Goal: Task Accomplishment & Management: Manage account settings

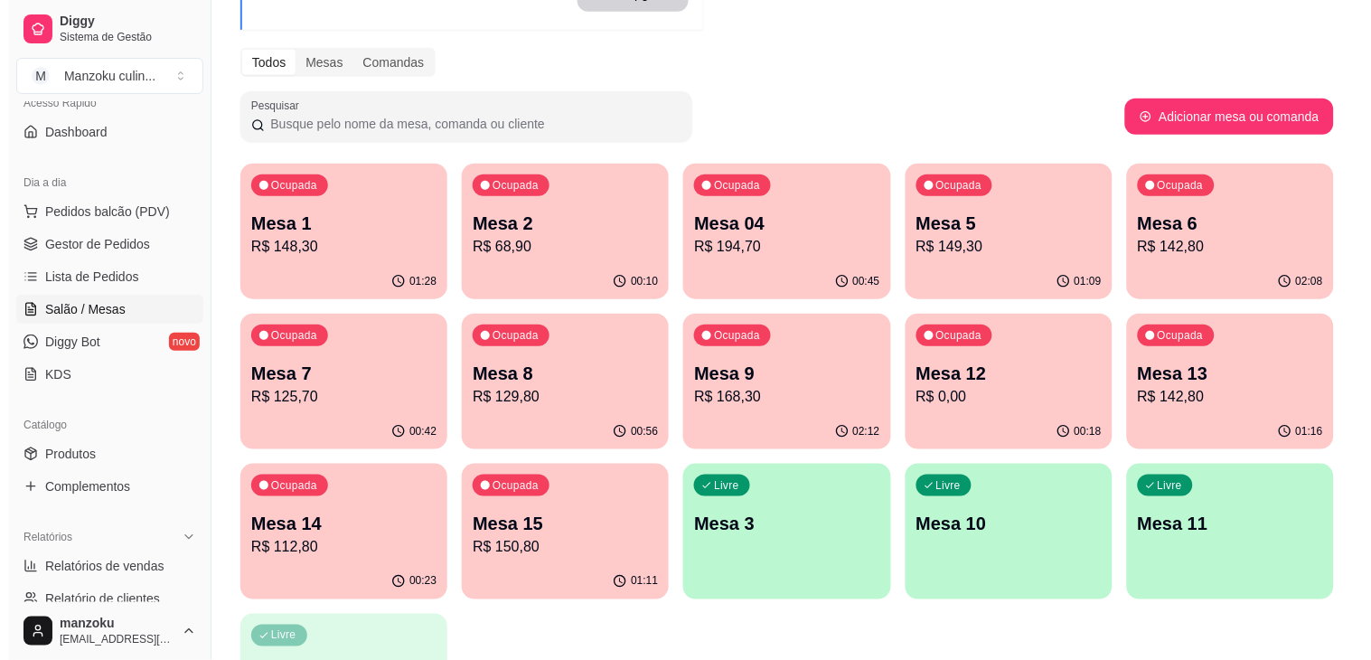
scroll to position [201, 0]
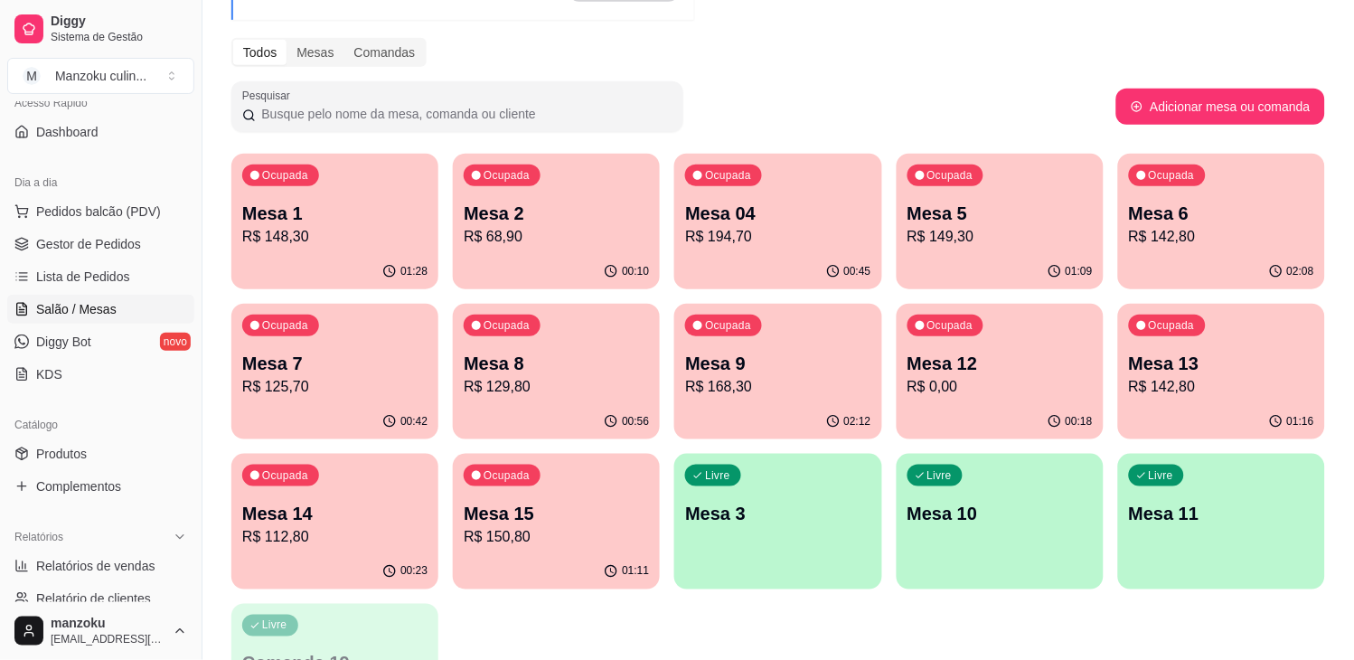
click at [760, 353] on p "Mesa 9" at bounding box center [777, 363] width 185 height 25
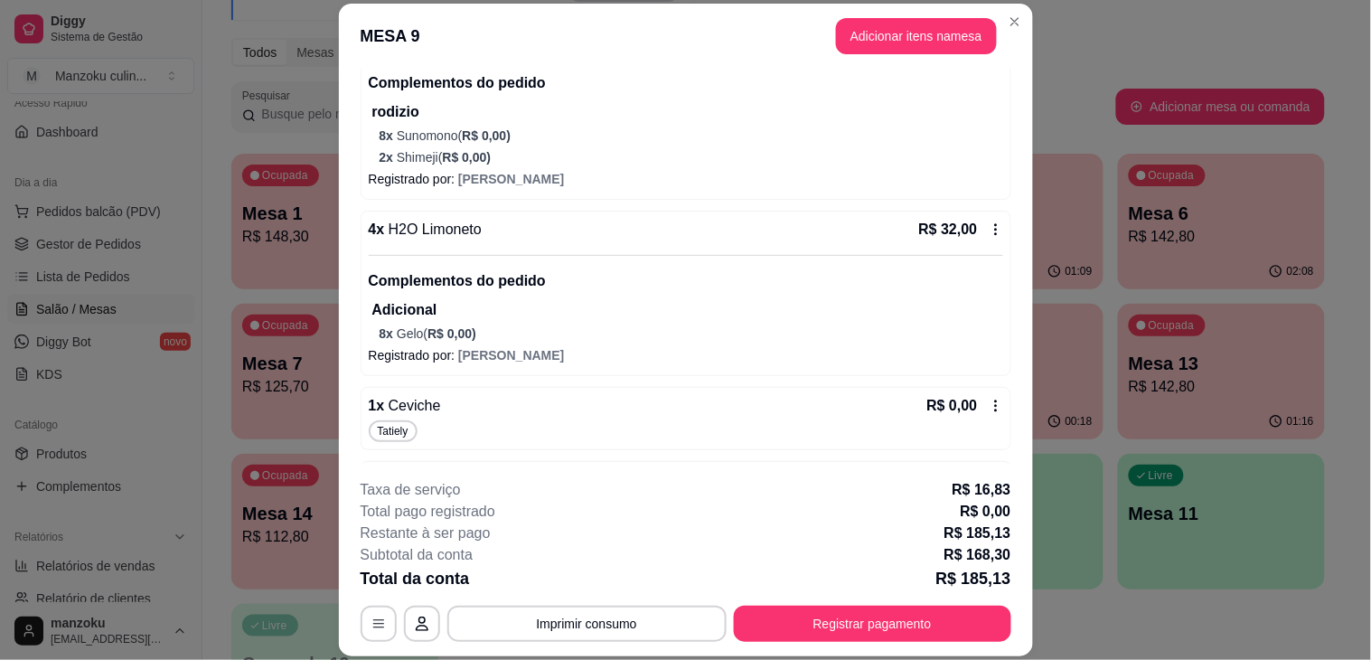
scroll to position [100, 0]
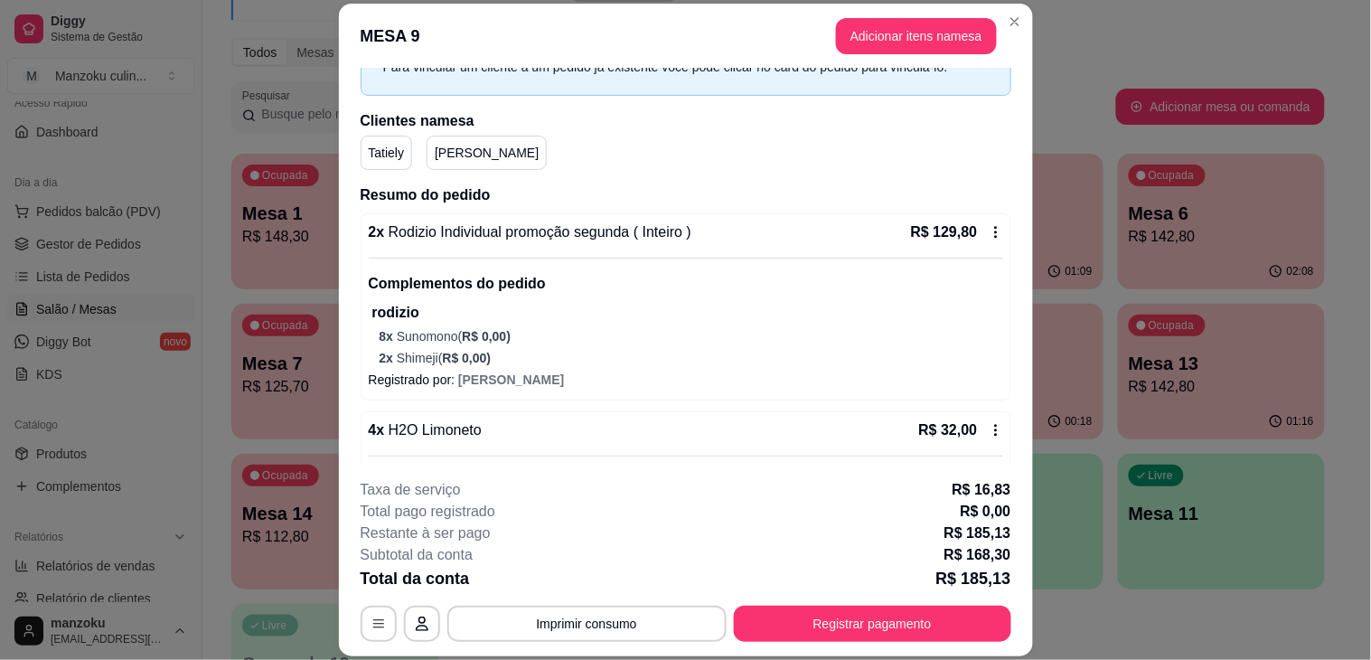
click at [709, 266] on div "Complementos do pedido rodizio 8 x Sunomono ( R$ 0,00 ) 2 x Shimeji ( R$ 0,00 )" at bounding box center [686, 312] width 634 height 109
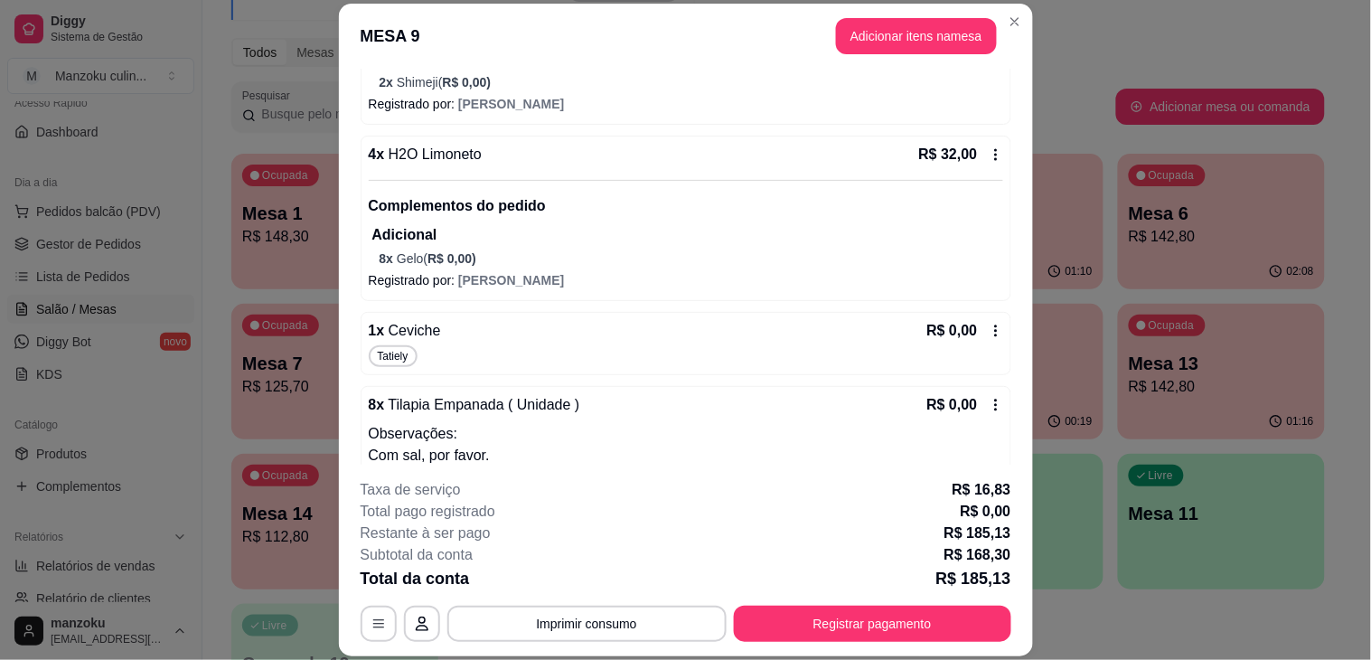
scroll to position [401, 0]
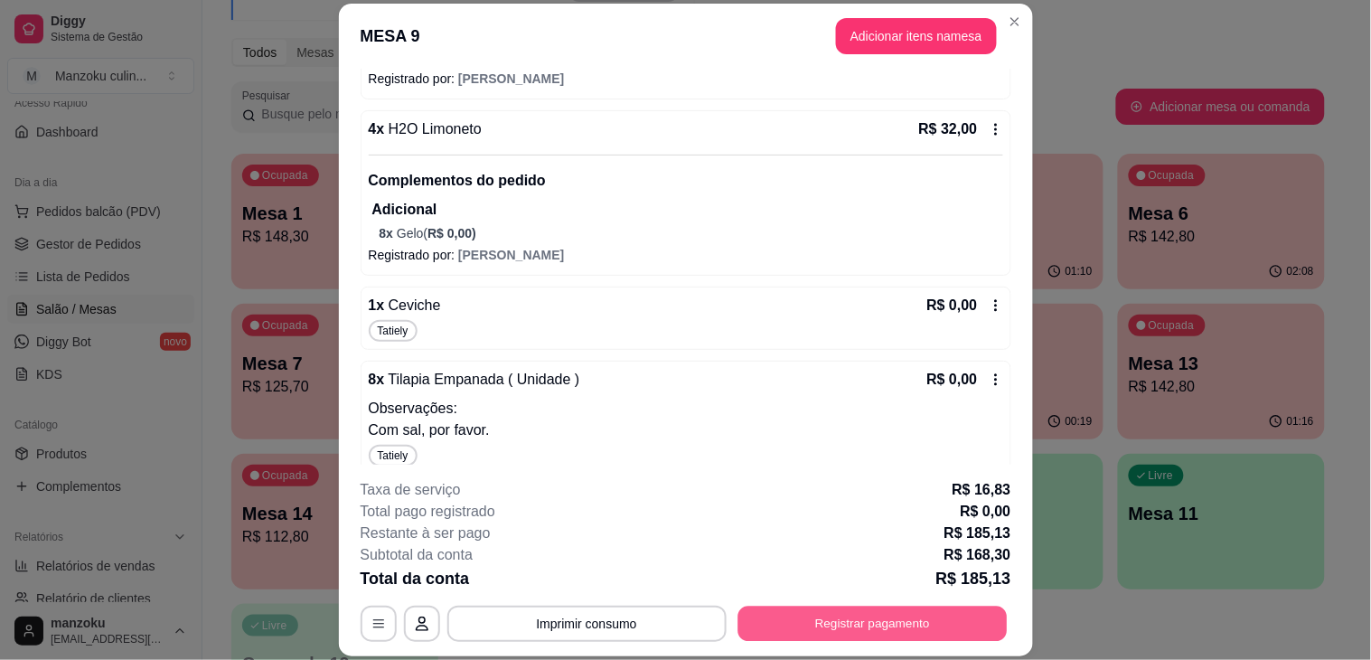
click at [897, 628] on button "Registrar pagamento" at bounding box center [871, 623] width 269 height 35
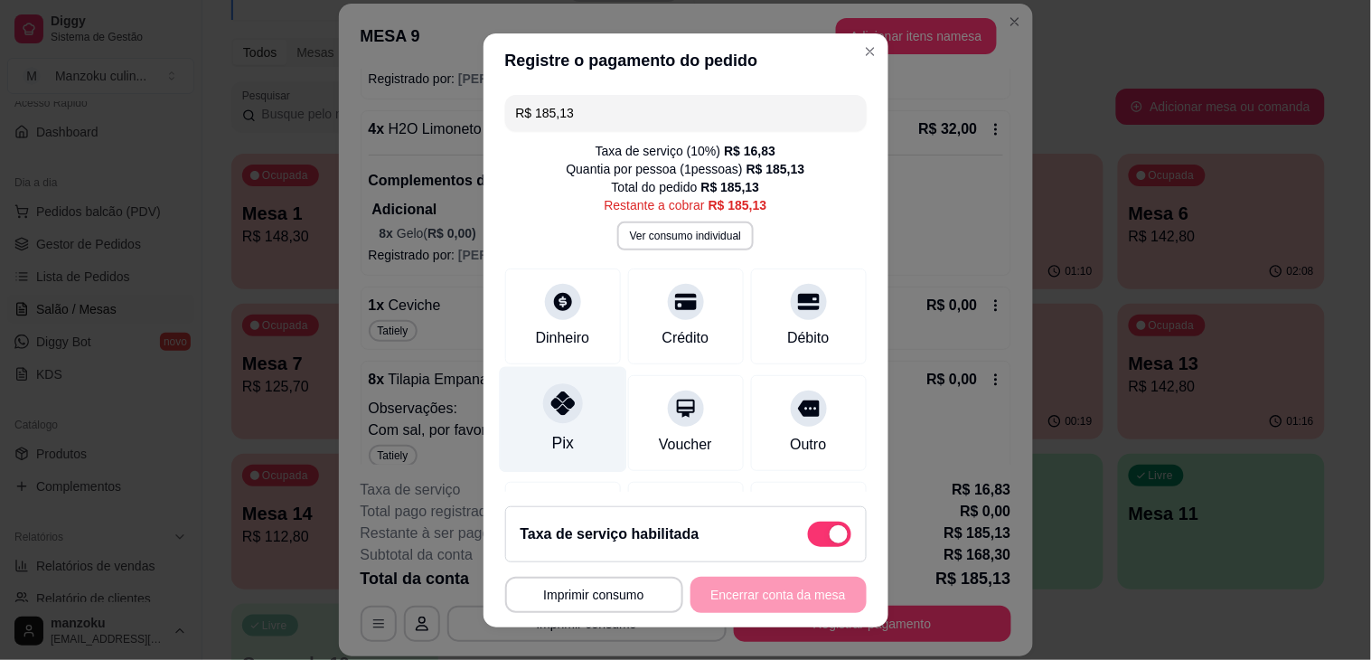
click at [567, 419] on div "Pix" at bounding box center [562, 419] width 127 height 106
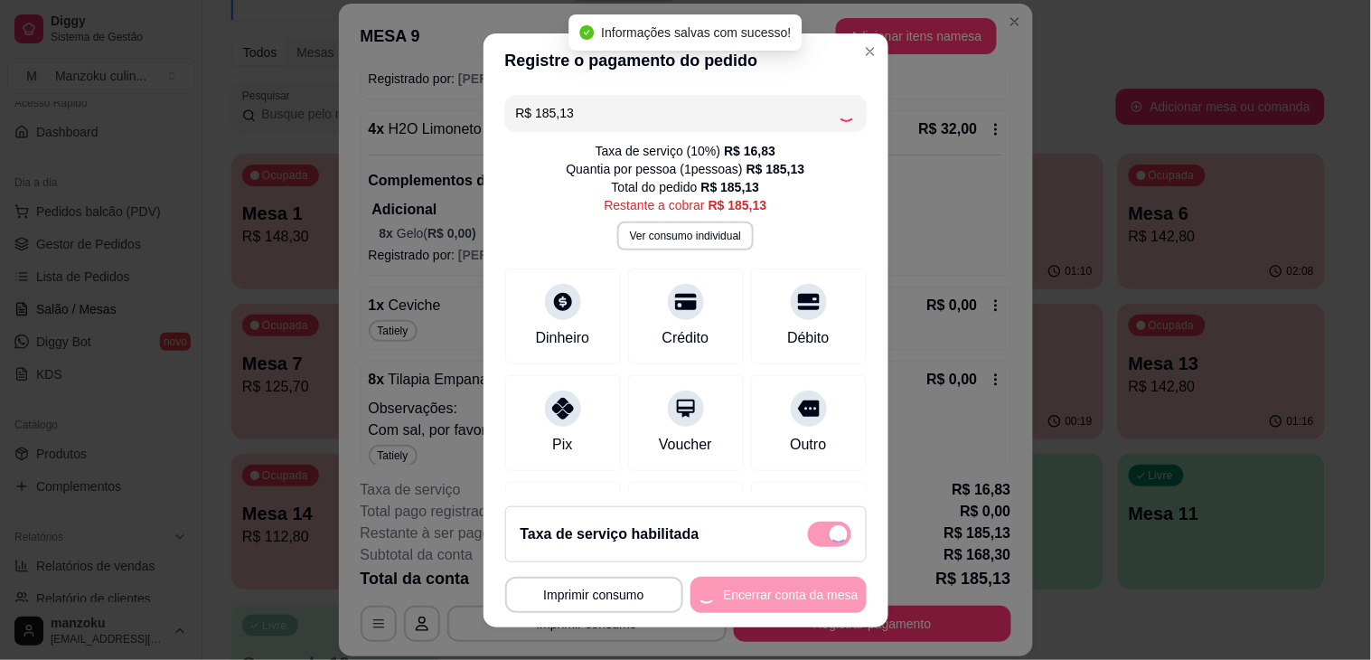
type input "R$ 0,00"
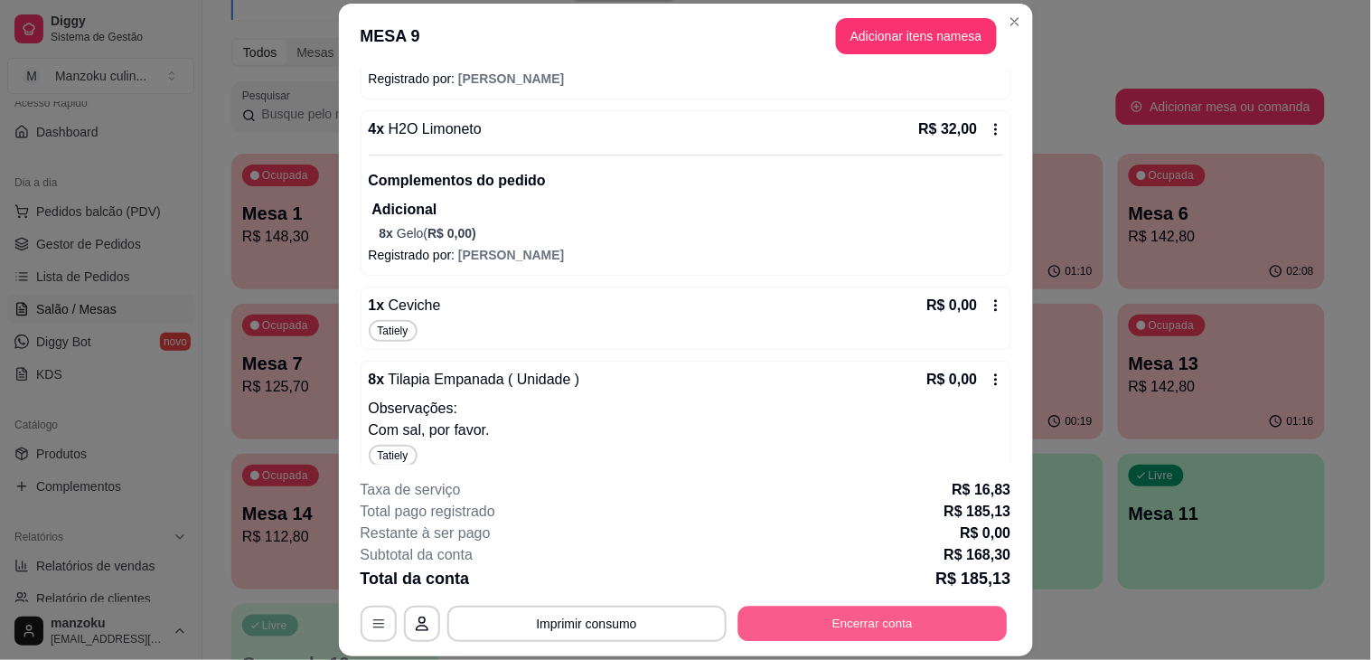
click at [928, 633] on button "Encerrar conta" at bounding box center [871, 623] width 269 height 35
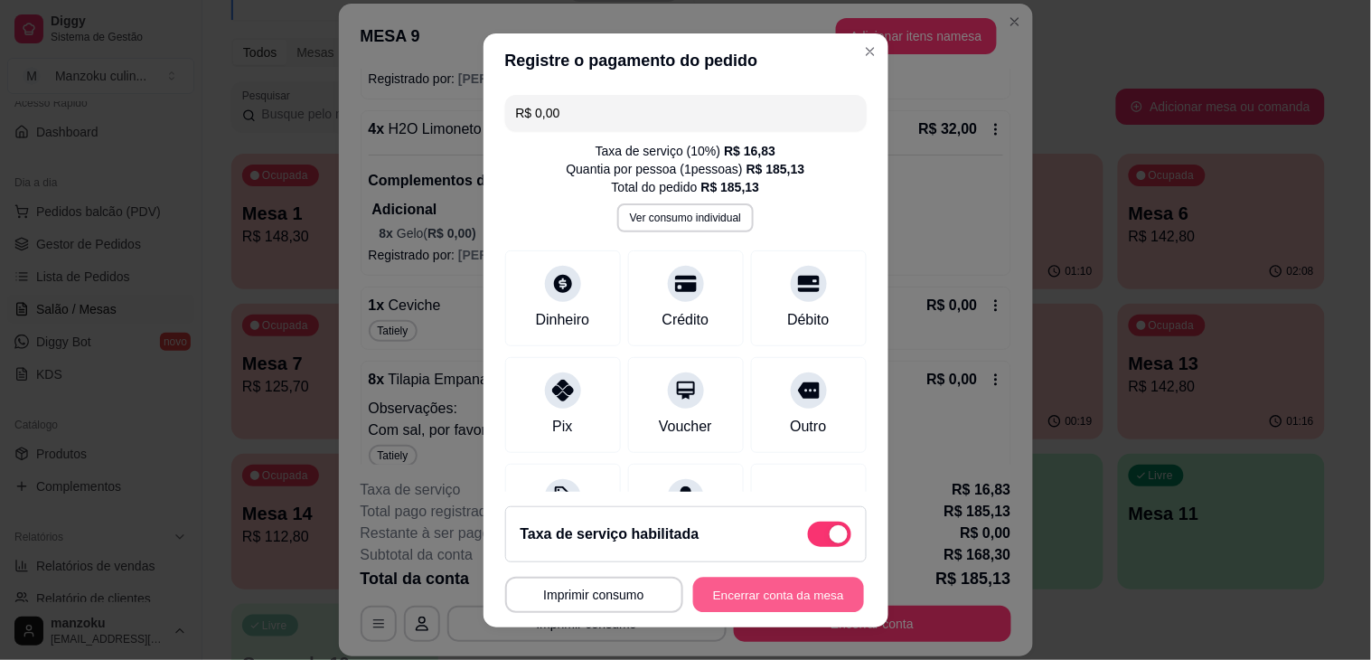
click at [765, 598] on button "Encerrar conta da mesa" at bounding box center [778, 594] width 171 height 35
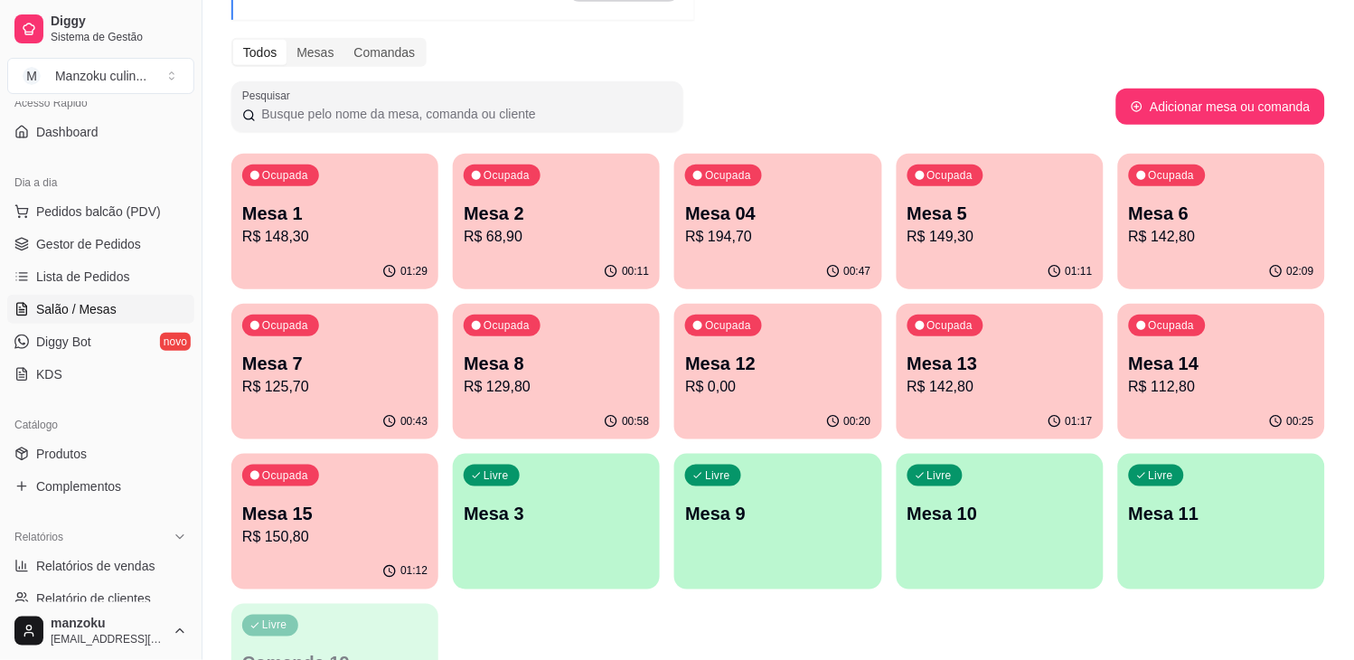
click at [1341, 56] on div "Melhore seu plano Você tem 15 mesas / comandas disponíveis. Obtenha o Diggy Pro…" at bounding box center [777, 314] width 1151 height 893
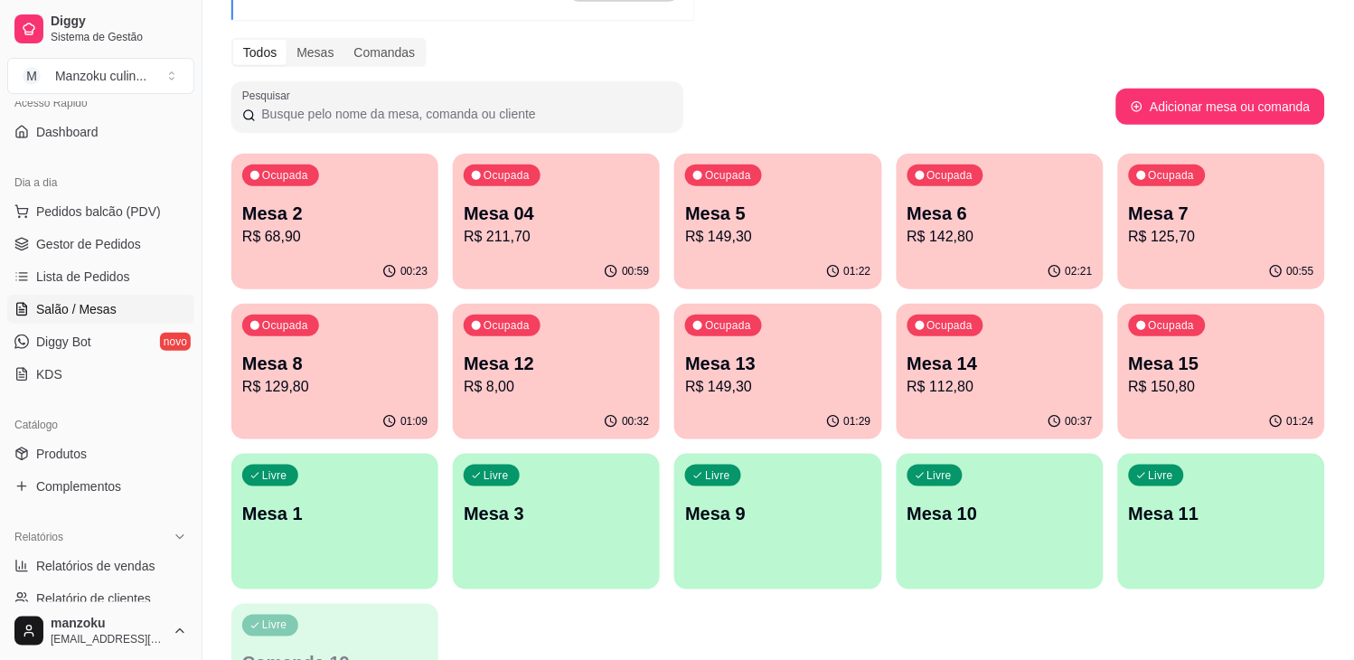
click at [809, 214] on p "Mesa 5" at bounding box center [777, 213] width 185 height 25
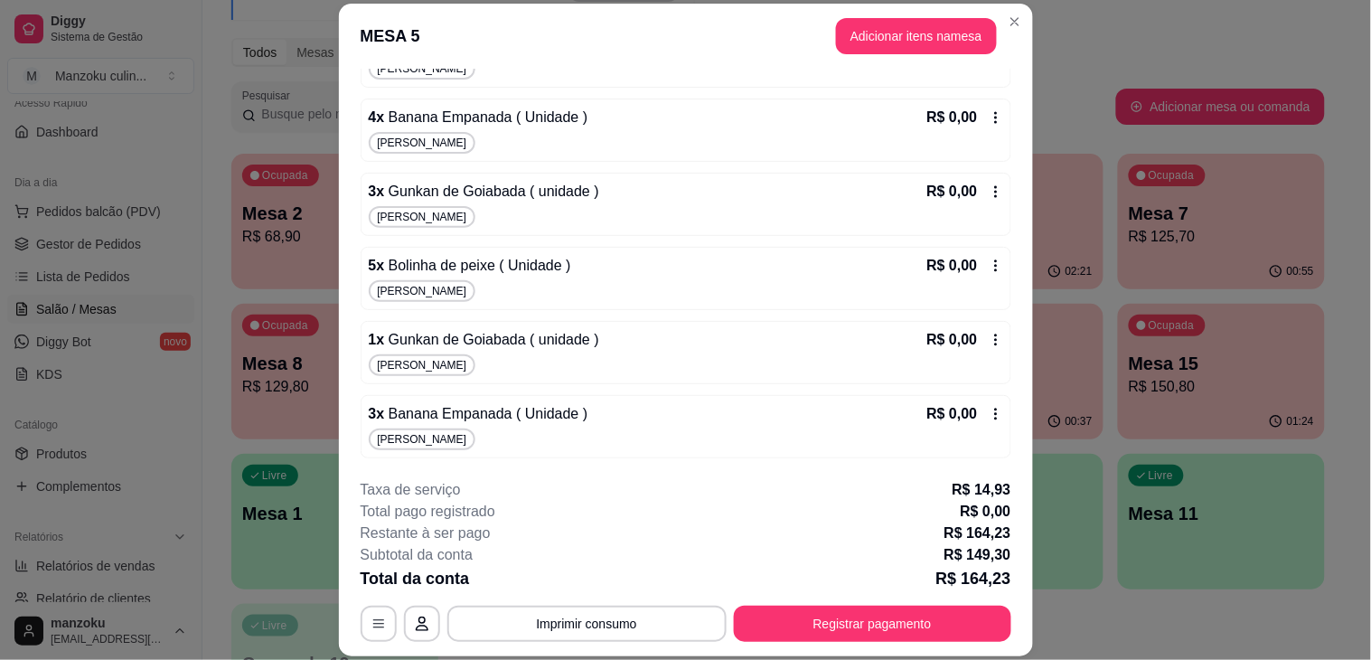
scroll to position [54, 0]
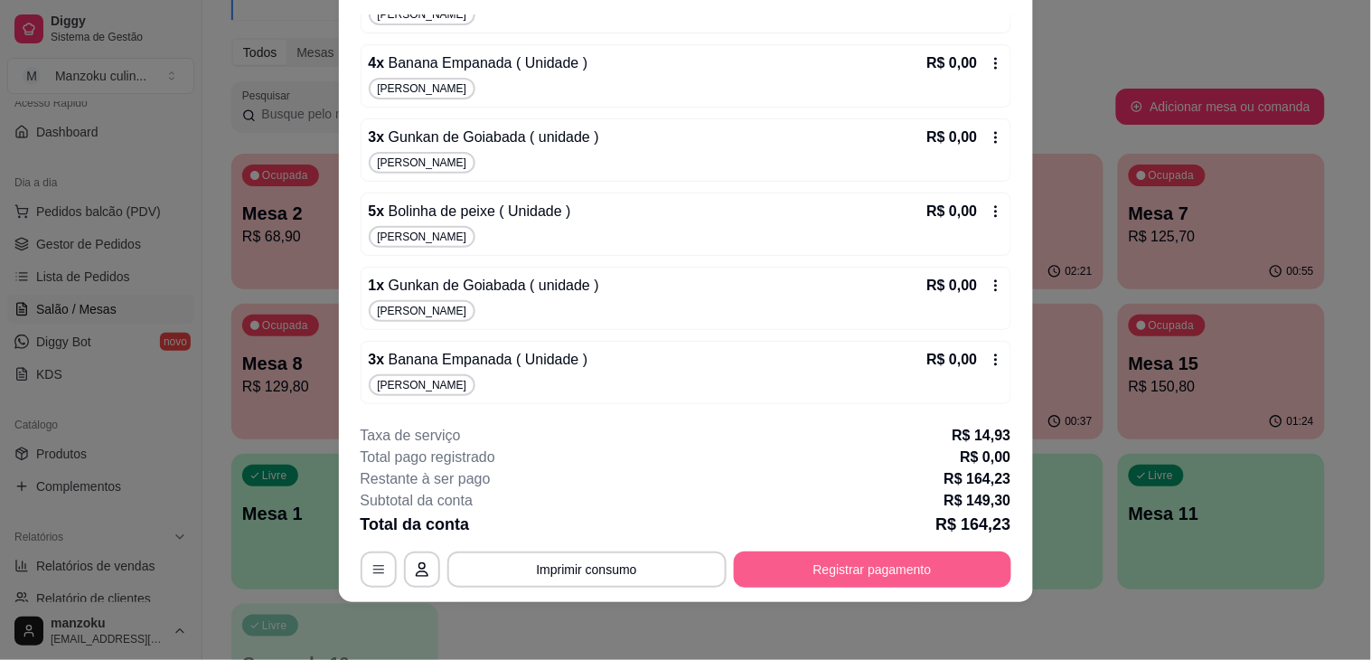
click at [898, 554] on button "Registrar pagamento" at bounding box center [872, 569] width 277 height 36
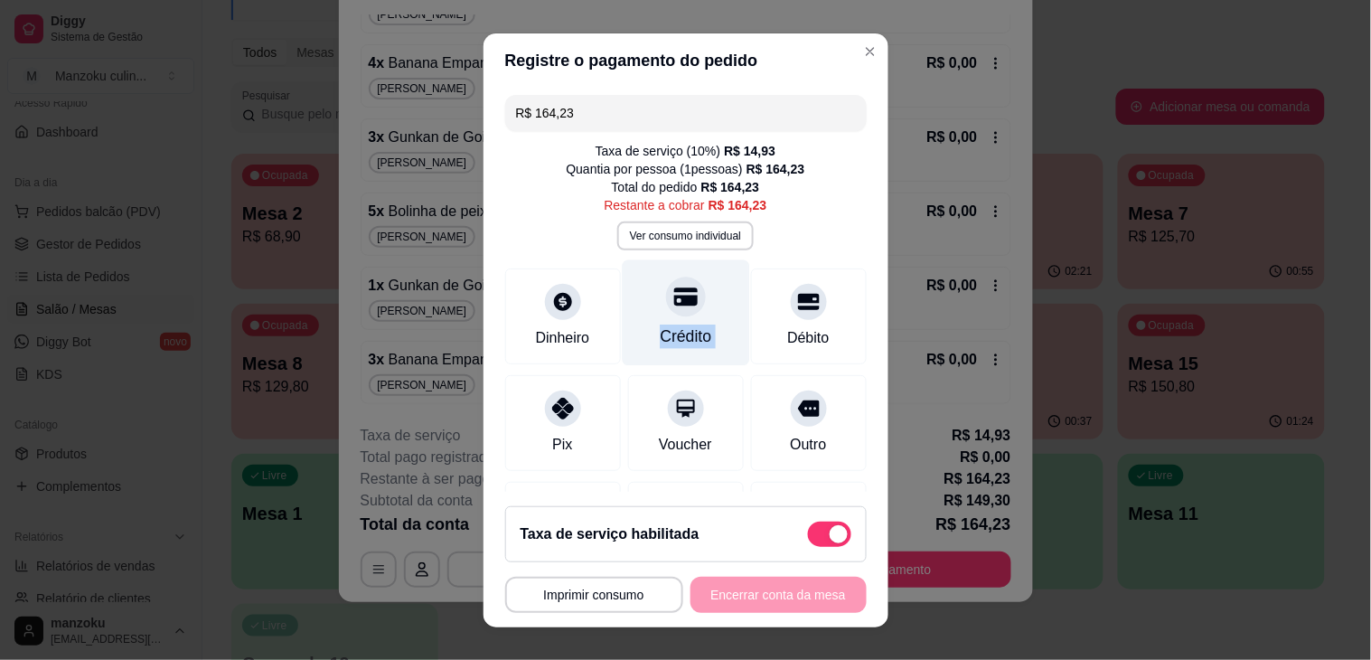
drag, startPoint x: 752, startPoint y: 307, endPoint x: 655, endPoint y: 313, distance: 96.8
click at [655, 313] on div "Dinheiro Crédito Débito" at bounding box center [685, 316] width 361 height 96
click at [666, 313] on div at bounding box center [686, 297] width 40 height 40
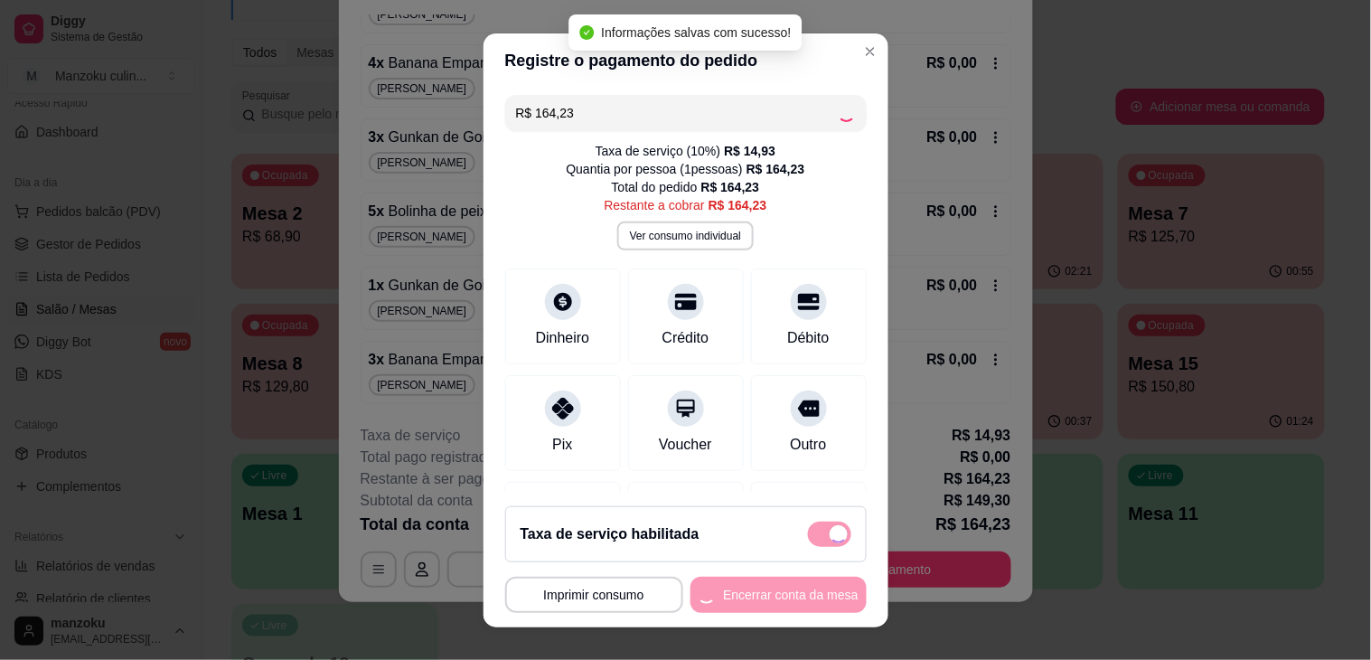
type input "R$ 0,00"
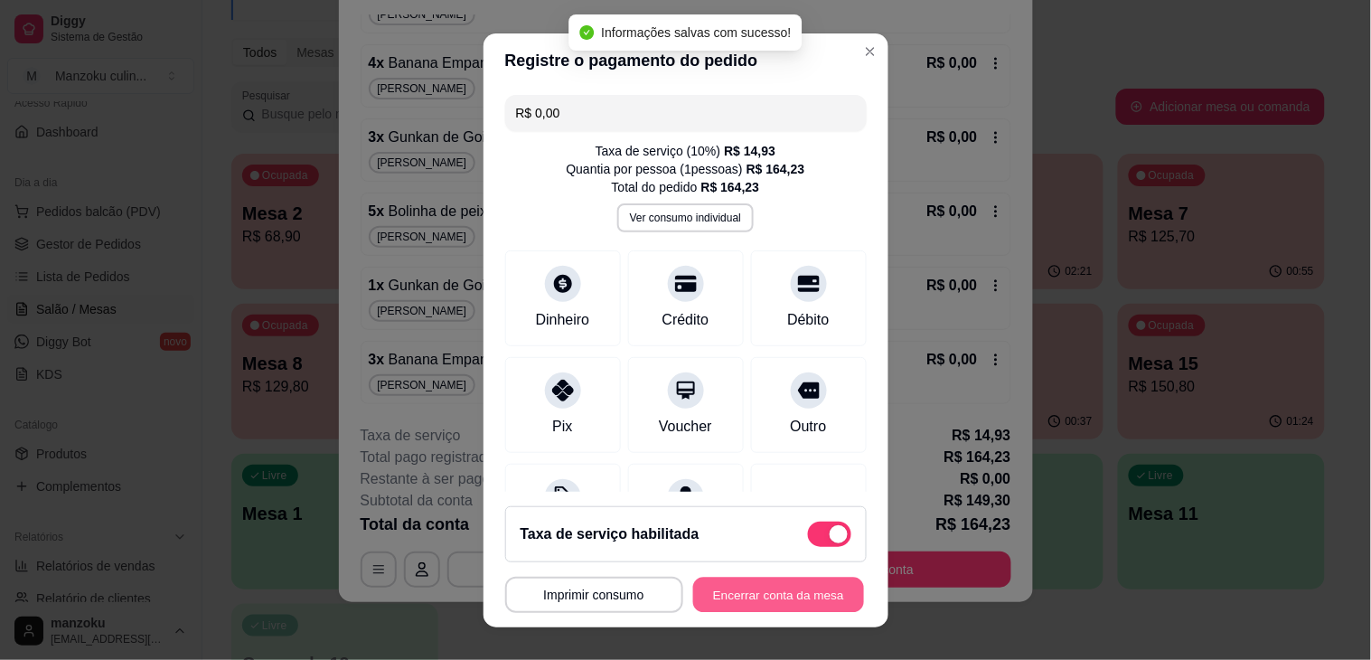
click at [759, 593] on button "Encerrar conta da mesa" at bounding box center [778, 594] width 171 height 35
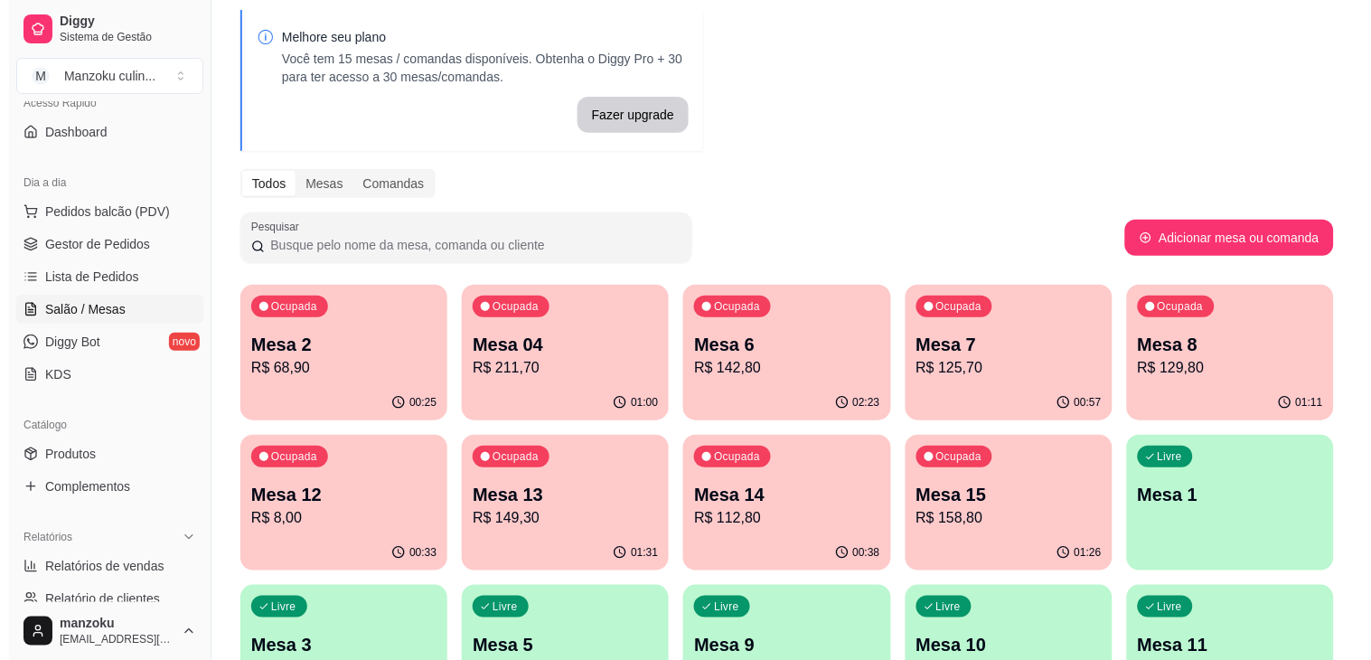
scroll to position [100, 0]
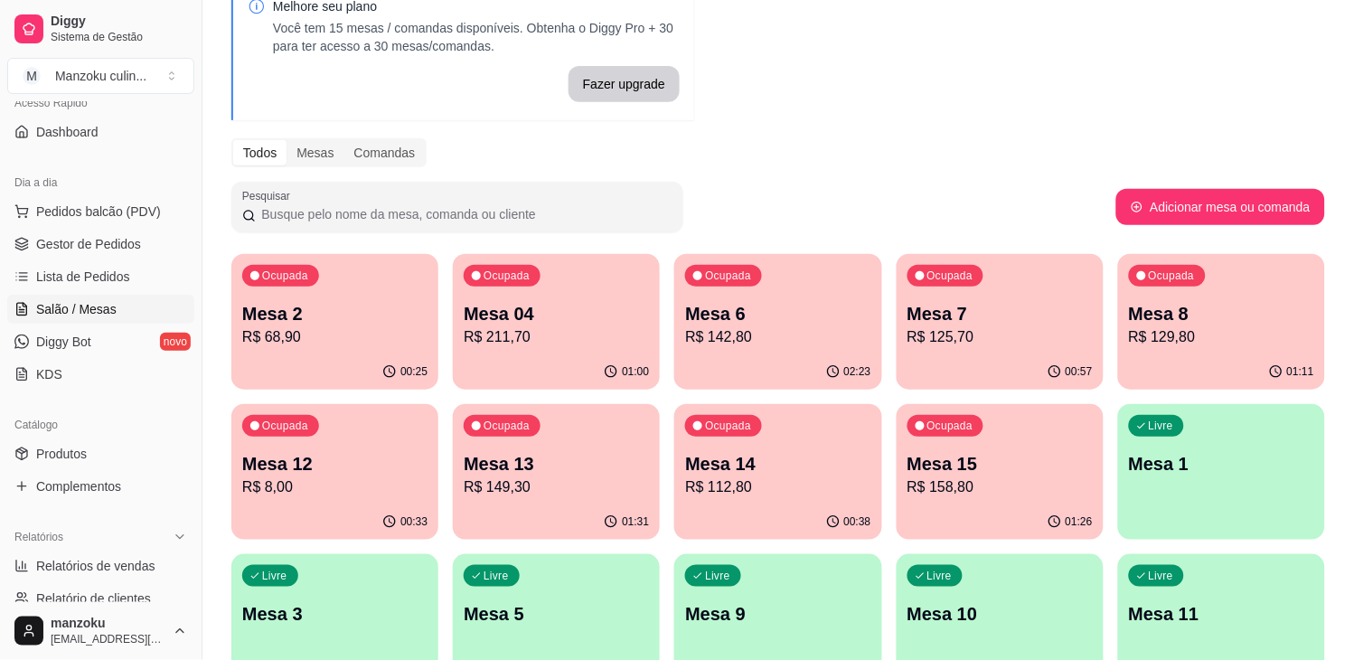
click at [618, 314] on p "Mesa 04" at bounding box center [556, 313] width 185 height 25
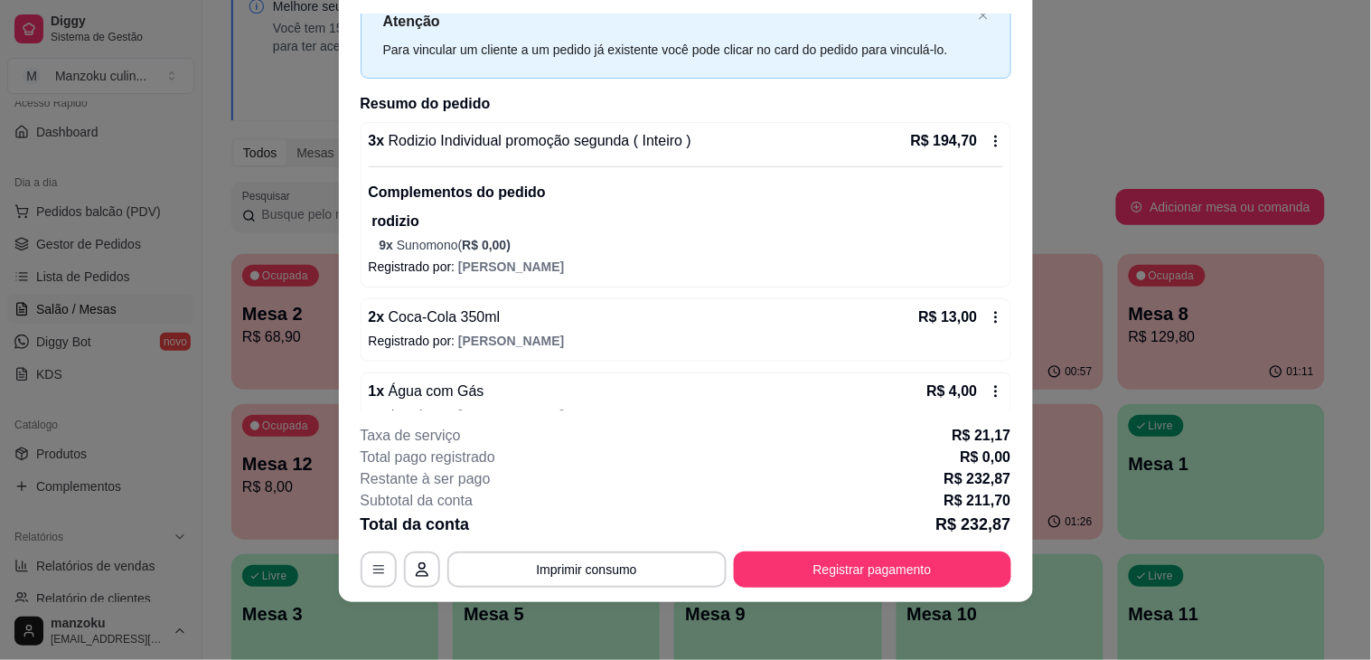
scroll to position [95, 0]
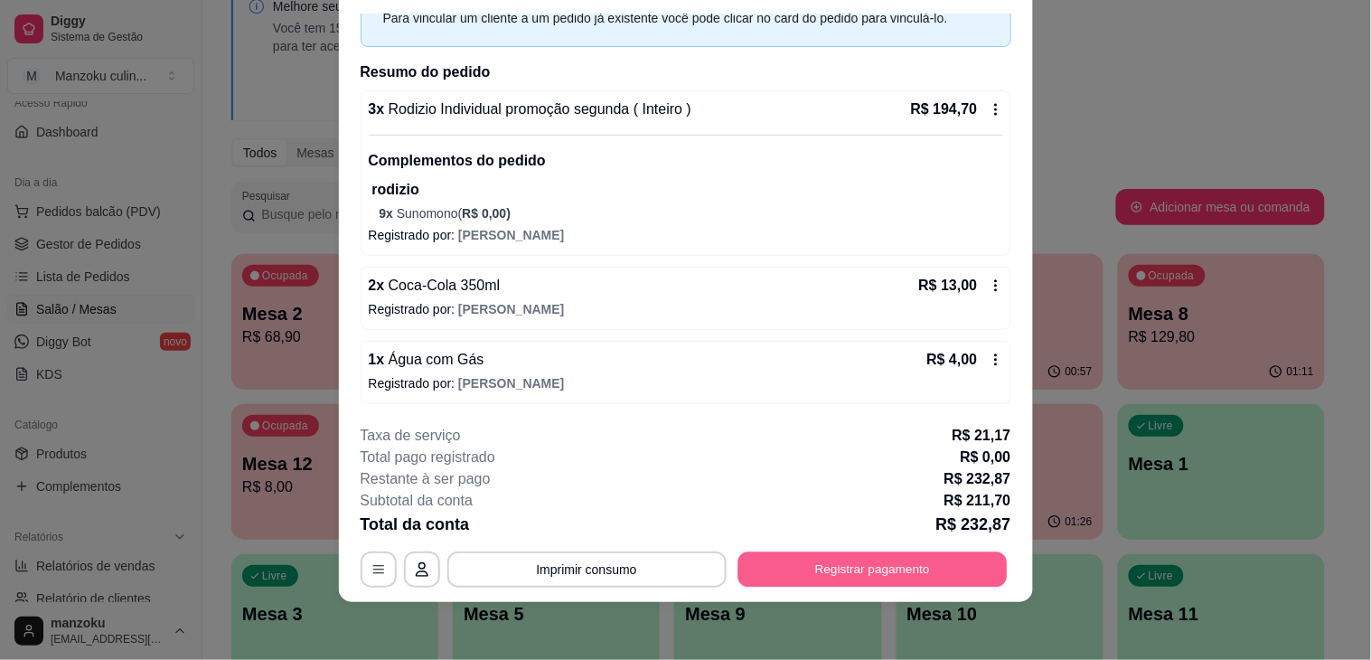
click at [924, 561] on button "Registrar pagamento" at bounding box center [871, 569] width 269 height 35
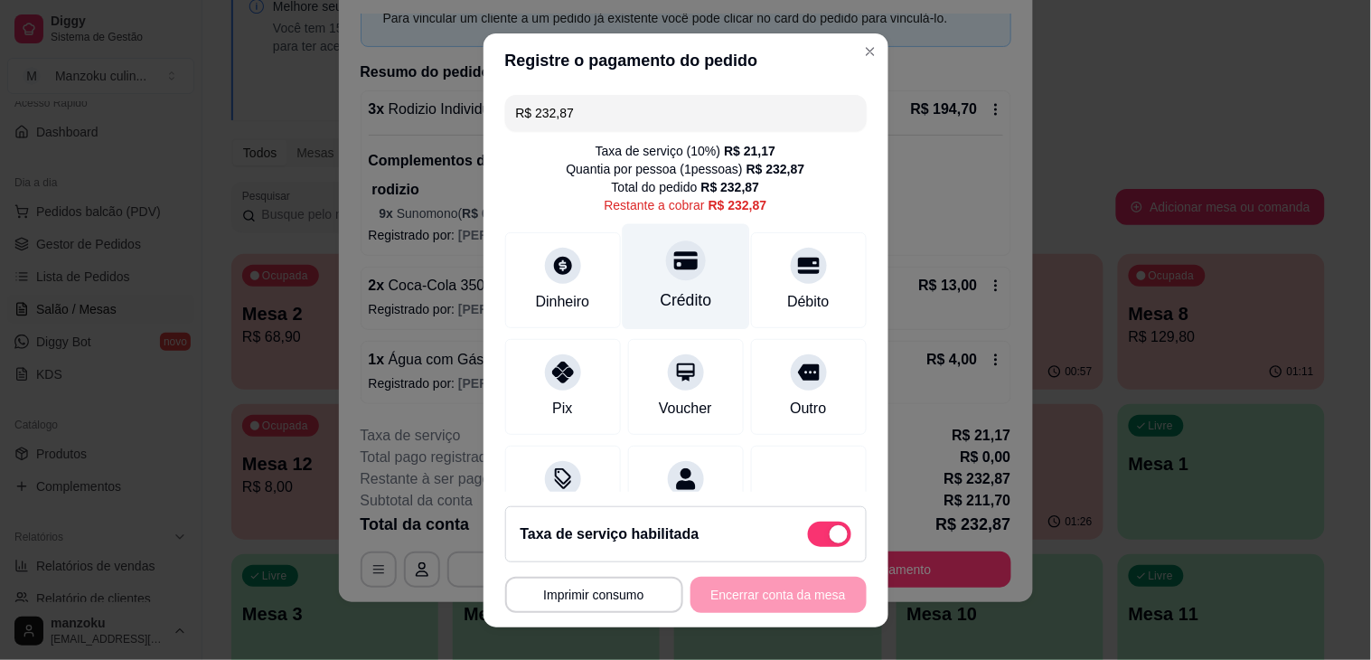
click at [670, 291] on div "Crédito" at bounding box center [686, 299] width 52 height 23
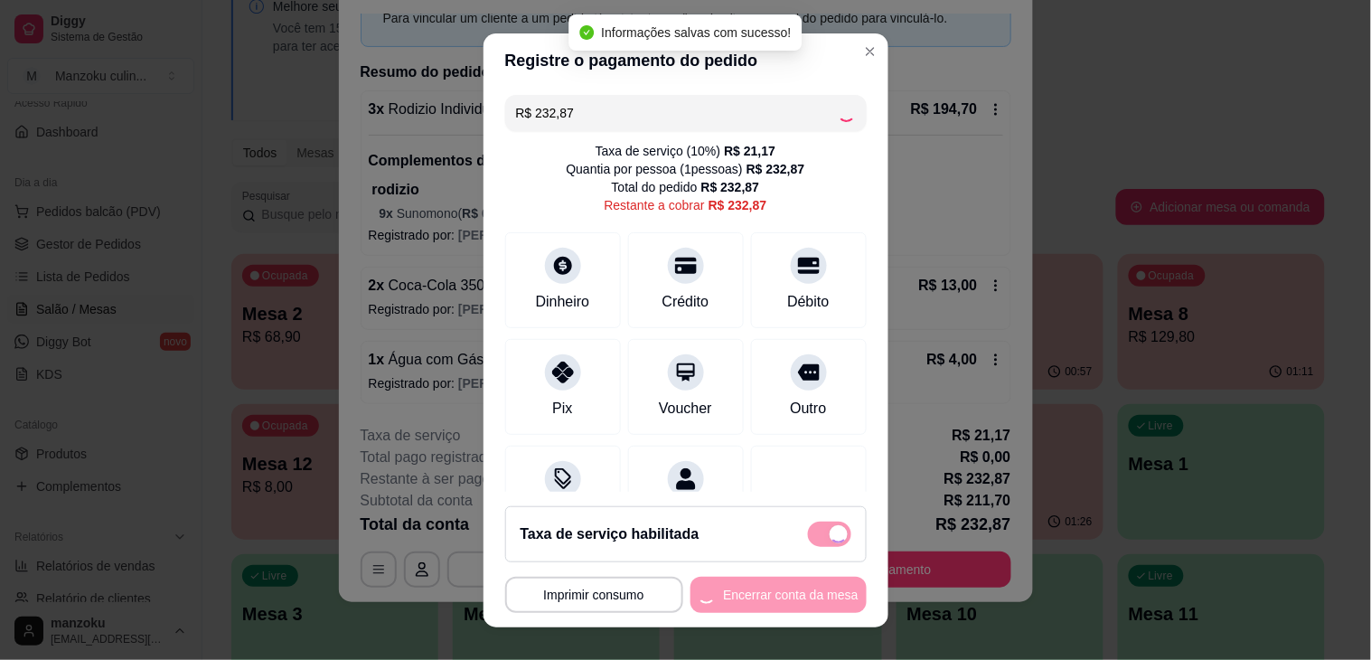
type input "R$ 0,00"
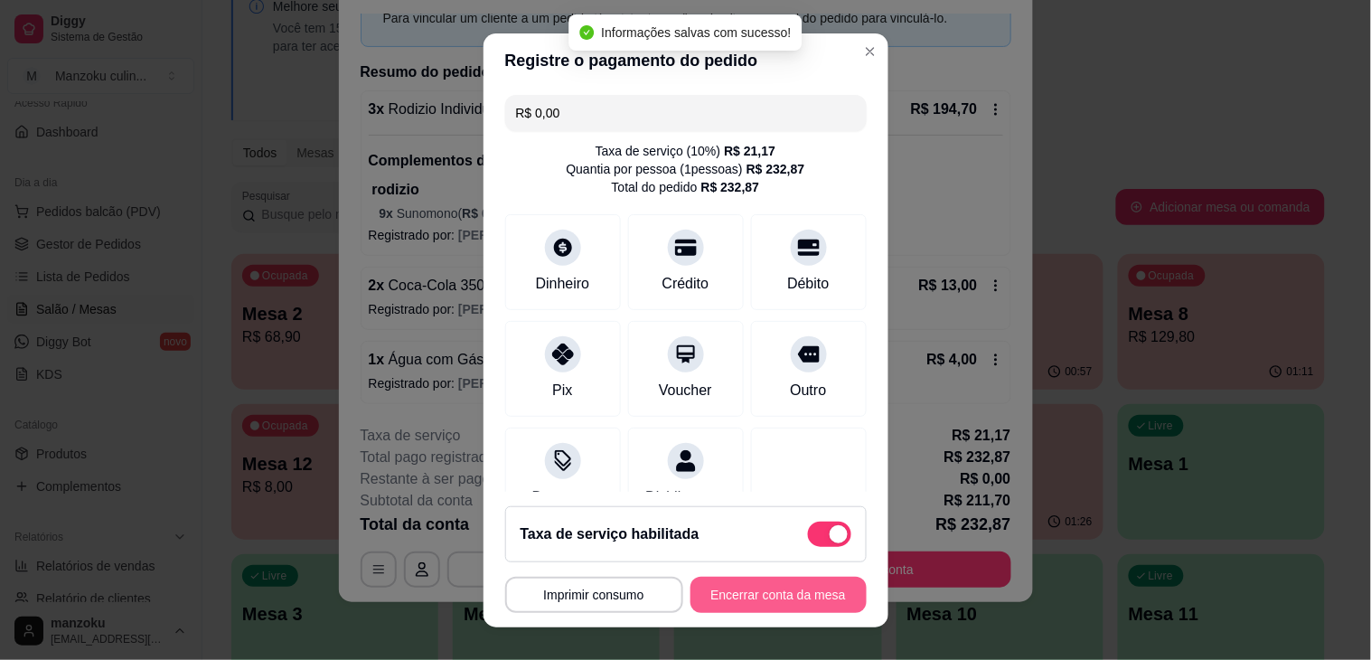
click at [750, 592] on button "Encerrar conta da mesa" at bounding box center [778, 595] width 176 height 36
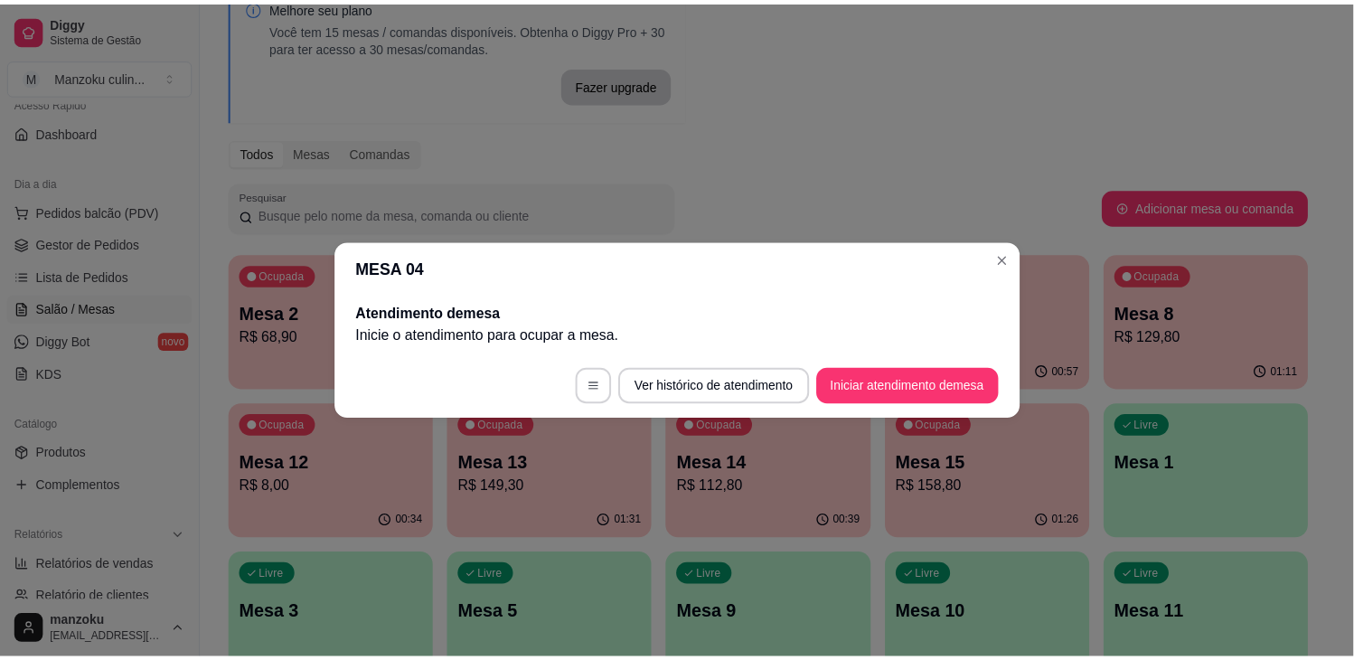
scroll to position [0, 0]
